Goal: Information Seeking & Learning: Learn about a topic

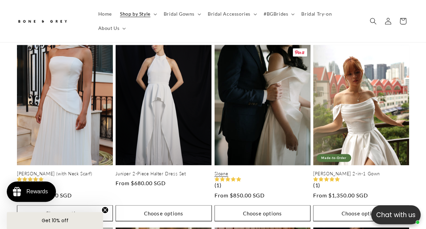
scroll to position [386, 0]
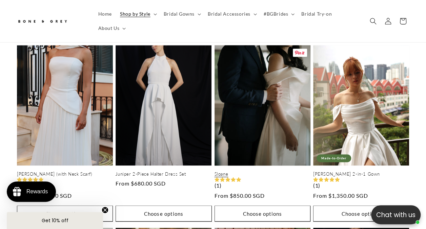
click at [275, 171] on link "Sloane" at bounding box center [263, 174] width 96 height 6
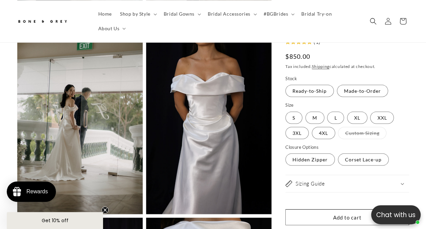
scroll to position [634, 0]
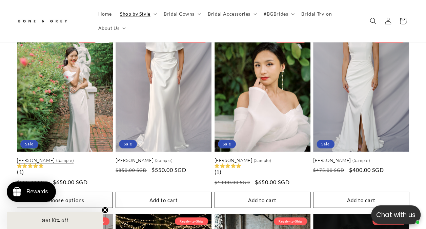
scroll to position [0, 140]
click at [90, 157] on link "Delphine (Sample)" at bounding box center [65, 160] width 96 height 6
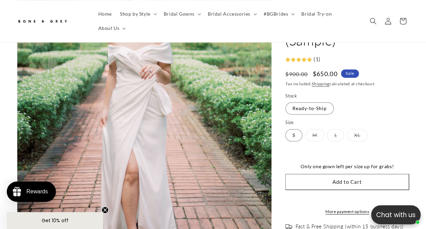
scroll to position [0, 140]
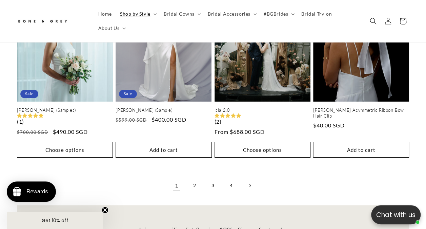
scroll to position [1367, 0]
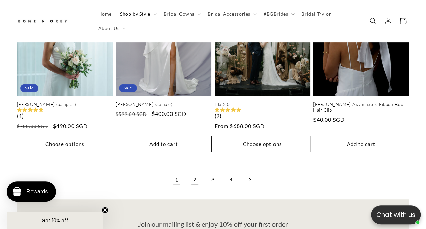
click at [197, 177] on link "2" at bounding box center [195, 179] width 15 height 15
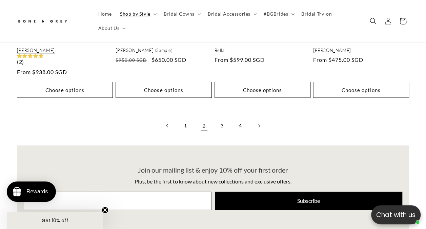
scroll to position [1421, 0]
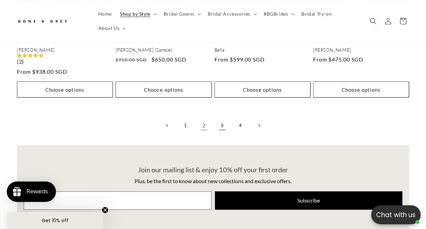
click at [222, 123] on link "3" at bounding box center [222, 125] width 15 height 15
